Goal: Find contact information: Find contact information

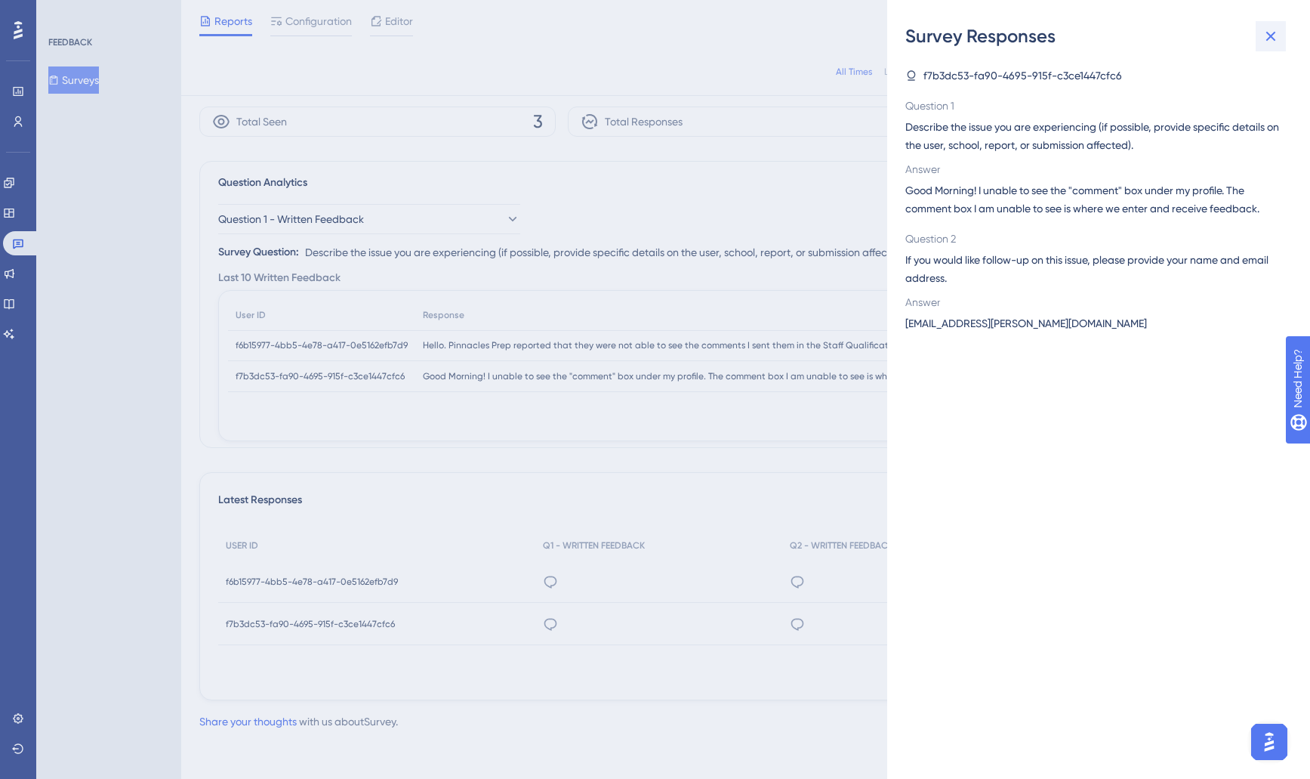
click at [1277, 38] on icon at bounding box center [1271, 36] width 18 height 18
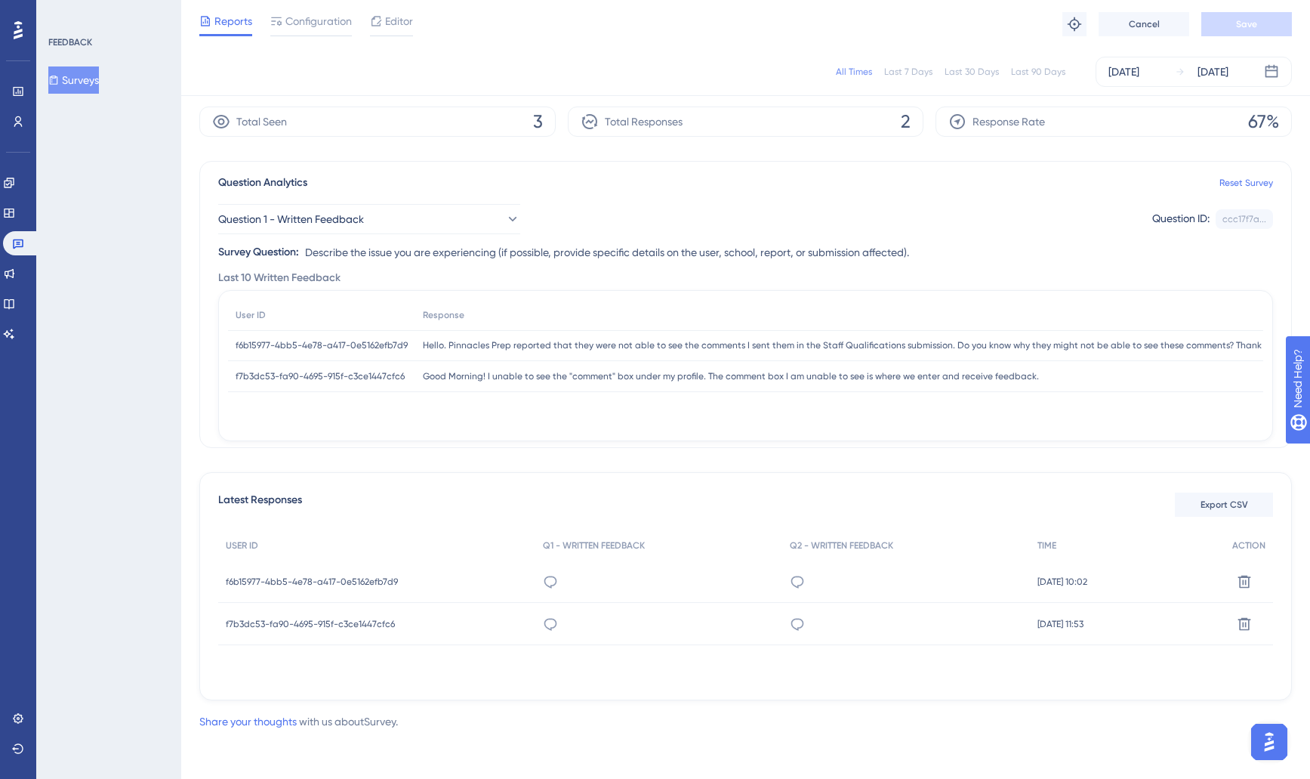
click at [529, 348] on span "Hello. Pinnacles Prep reported that they were not able to see the comments I se…" at bounding box center [880, 345] width 914 height 12
click at [790, 632] on div "[EMAIL_ADDRESS][PERSON_NAME][DOMAIN_NAME]" at bounding box center [797, 624] width 15 height 42
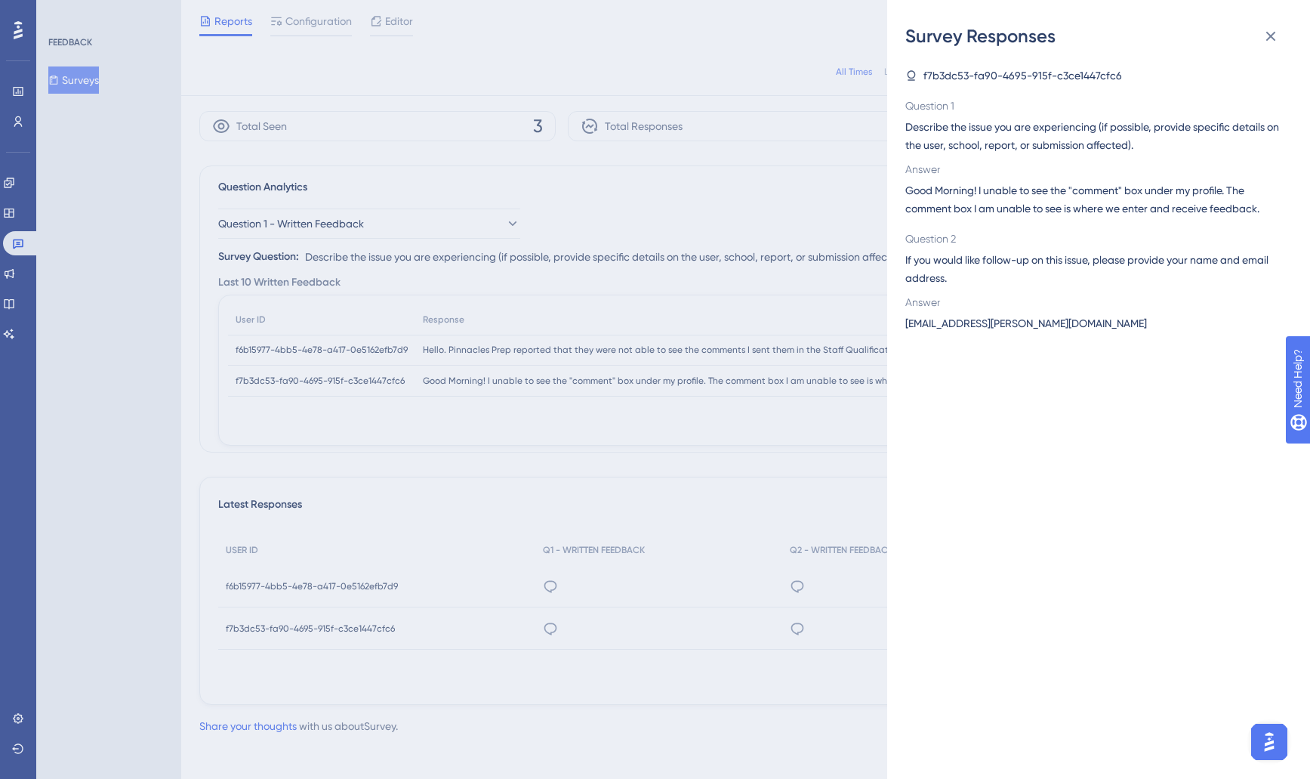
scroll to position [45, 0]
click at [998, 326] on span "[EMAIL_ADDRESS][PERSON_NAME][DOMAIN_NAME]" at bounding box center [1027, 323] width 242 height 18
copy span "[EMAIL_ADDRESS][PERSON_NAME][DOMAIN_NAME]"
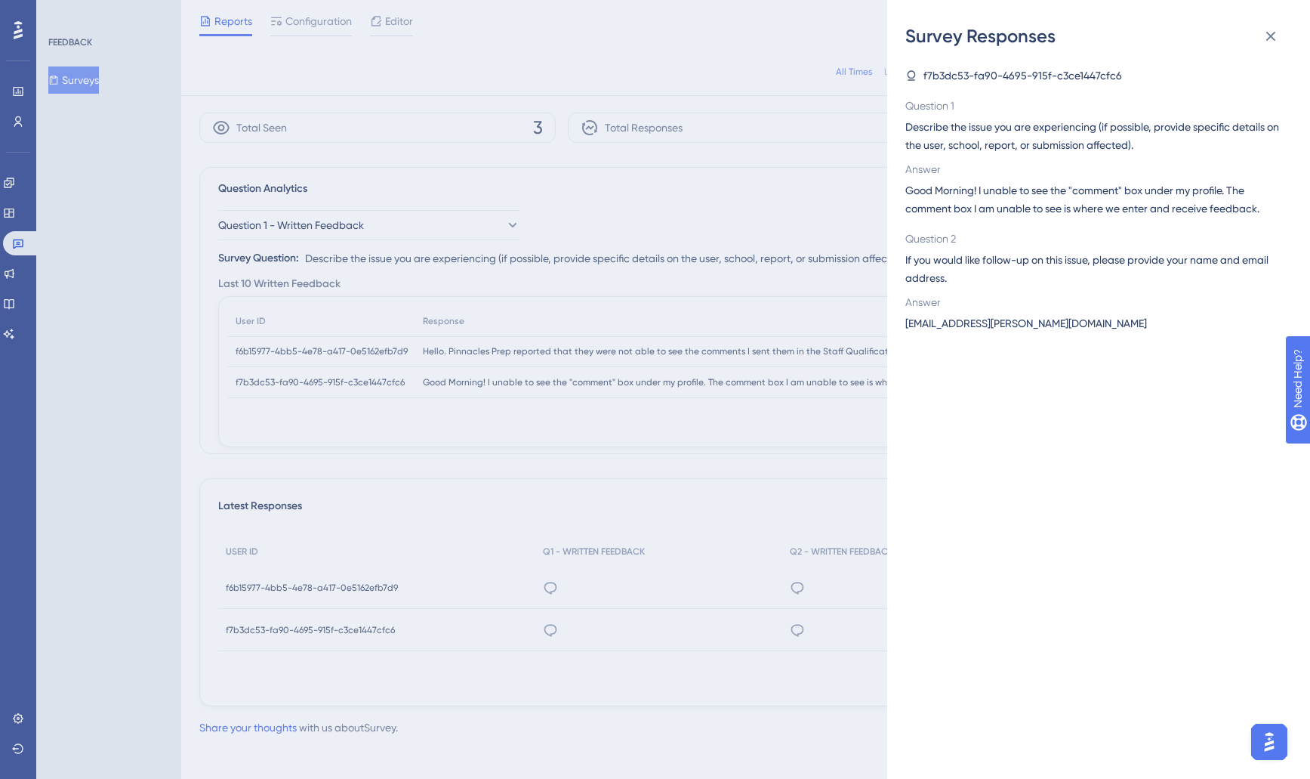
click at [1286, 41] on div "Survey Responses" at bounding box center [1099, 36] width 387 height 24
click at [1279, 42] on icon at bounding box center [1271, 36] width 18 height 18
